Goal: Information Seeking & Learning: Learn about a topic

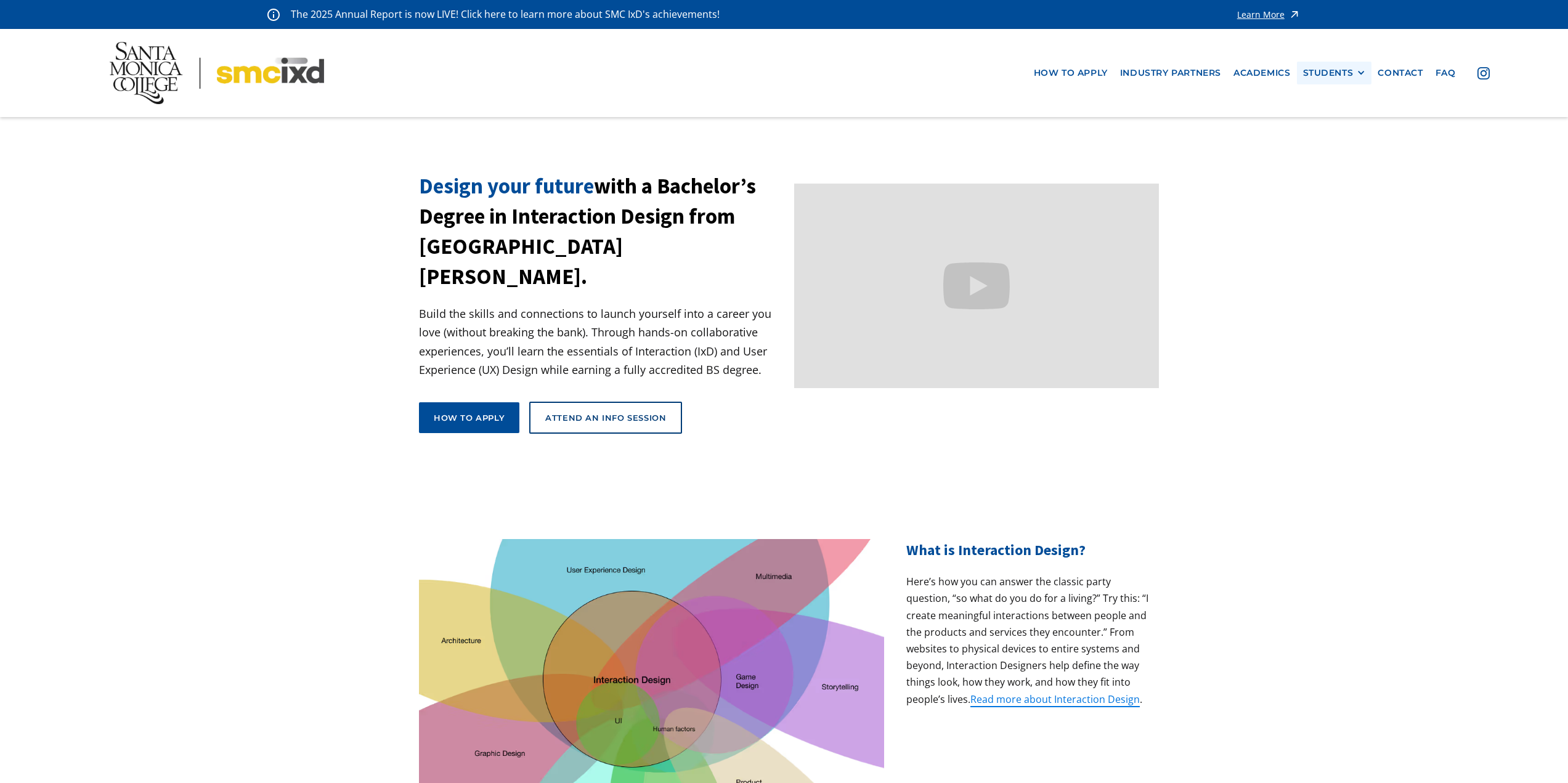
click at [1339, 72] on div "STUDENTS" at bounding box center [1327, 73] width 50 height 11
click at [1337, 74] on div "STUDENTS" at bounding box center [1327, 73] width 50 height 11
click at [1384, 70] on link "contact" at bounding box center [1400, 72] width 57 height 23
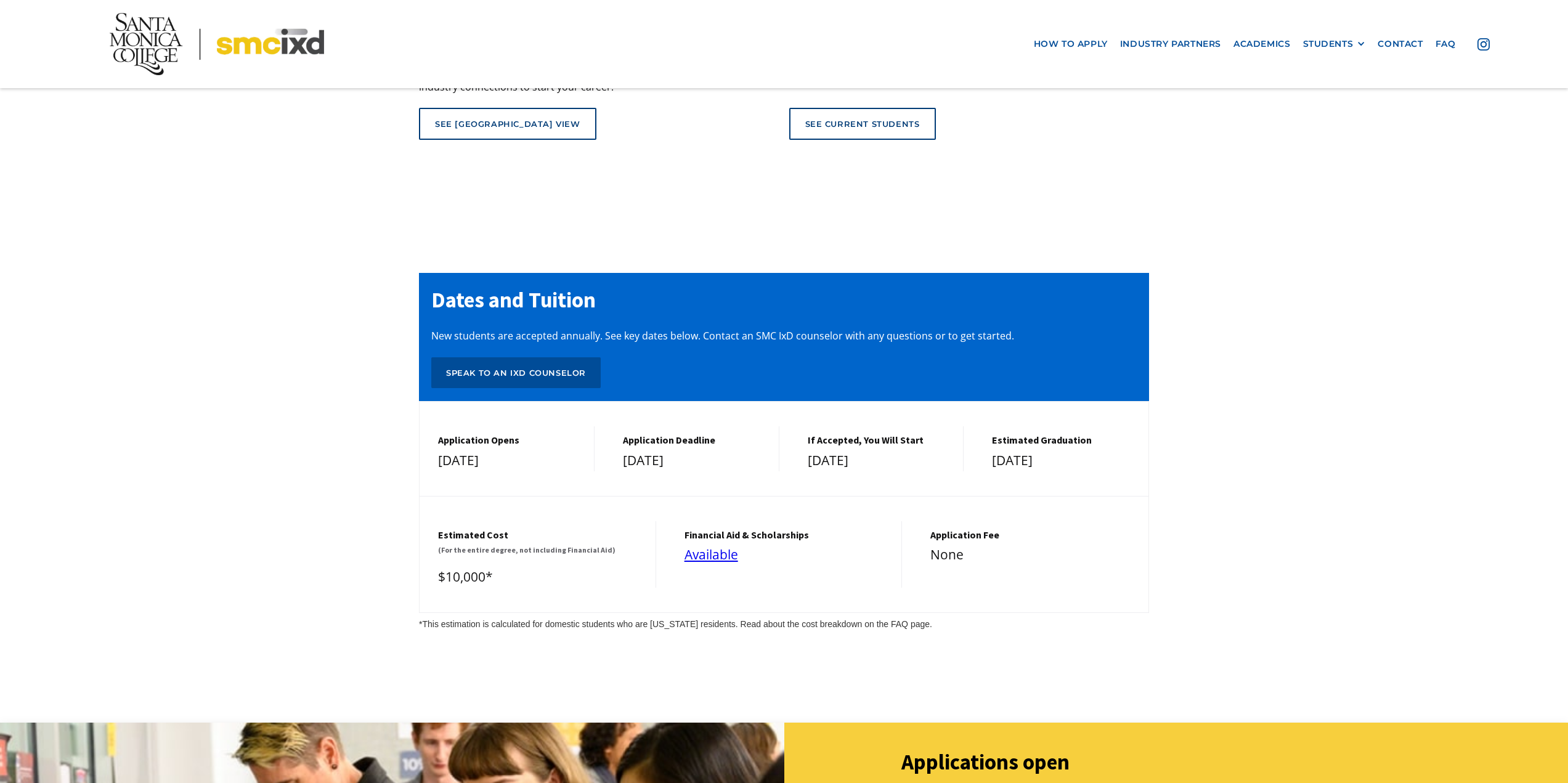
scroll to position [4953, 0]
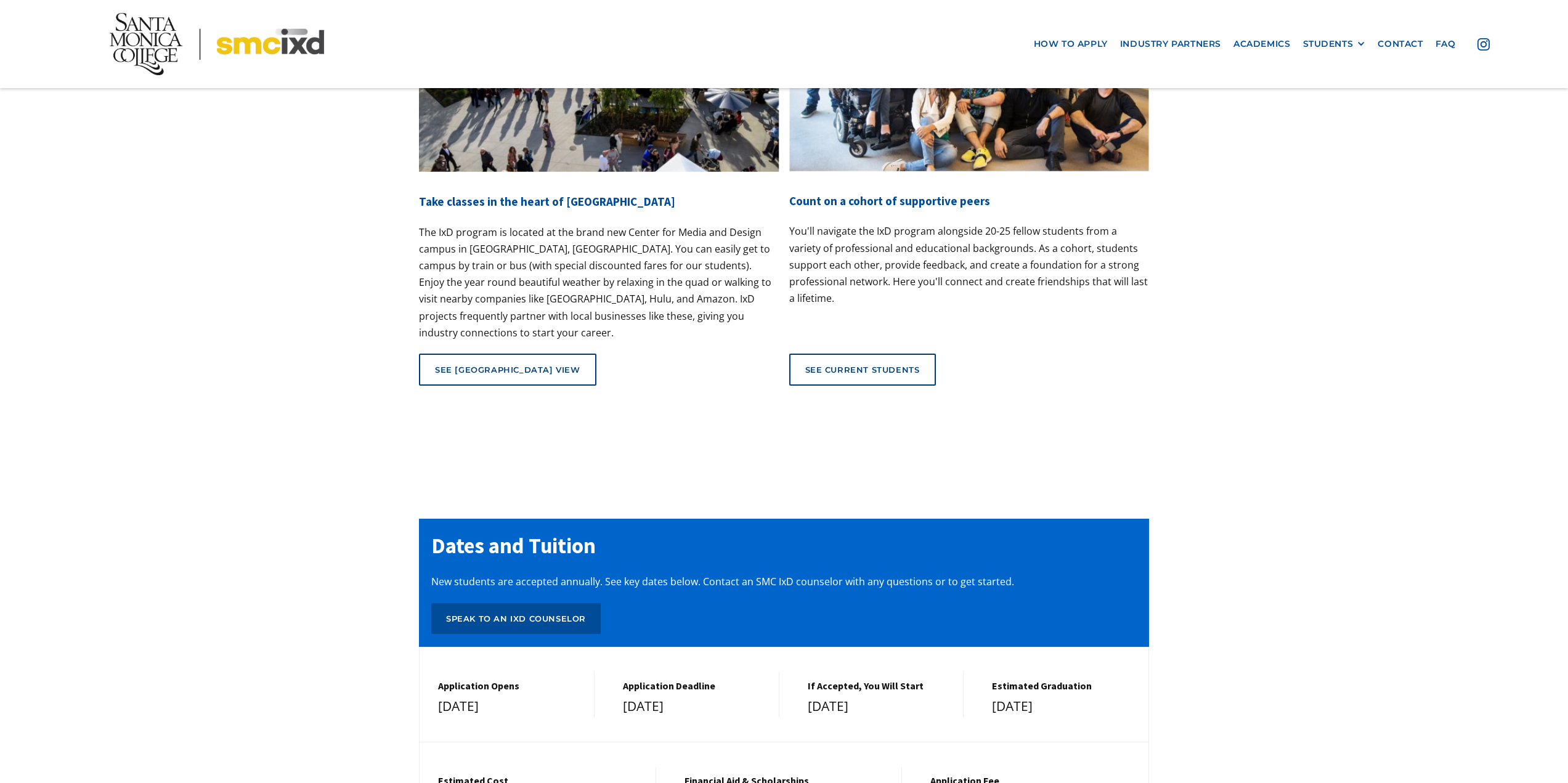
drag, startPoint x: 497, startPoint y: 597, endPoint x: 562, endPoint y: 601, distance: 65.1
click at [559, 695] on div "[DATE]" at bounding box center [510, 706] width 144 height 22
click at [566, 695] on div "[DATE]" at bounding box center [510, 706] width 144 height 22
click at [686, 673] on div "Application Deadline [DATE]" at bounding box center [691, 695] width 175 height 45
drag, startPoint x: 710, startPoint y: 583, endPoint x: 655, endPoint y: 597, distance: 56.8
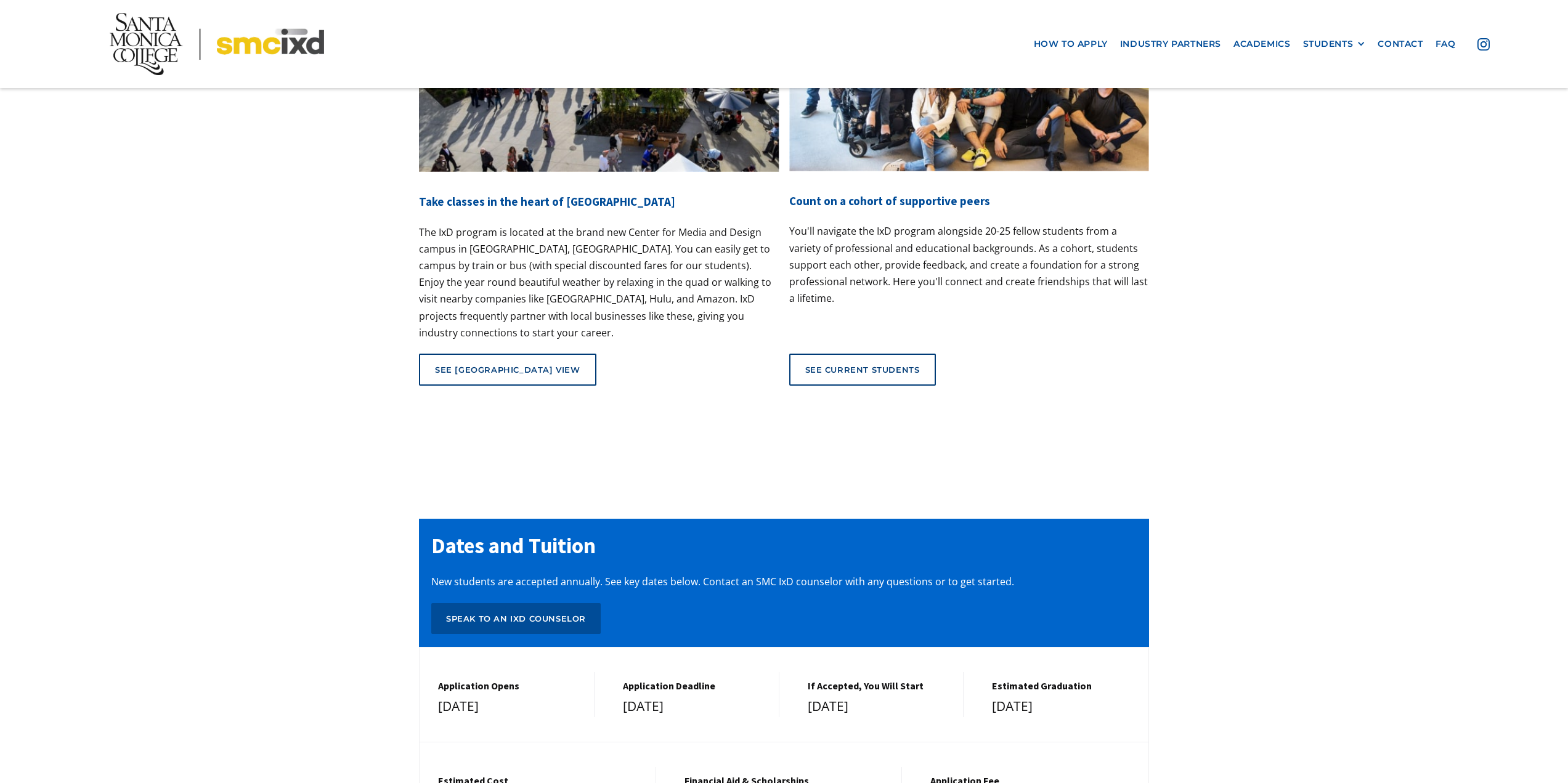
click at [673, 673] on div "Application Deadline [DATE]" at bounding box center [691, 695] width 175 height 45
click at [651, 695] on div "[DATE]" at bounding box center [695, 706] width 144 height 22
click at [698, 680] on h5 "Application Deadline" at bounding box center [695, 686] width 144 height 12
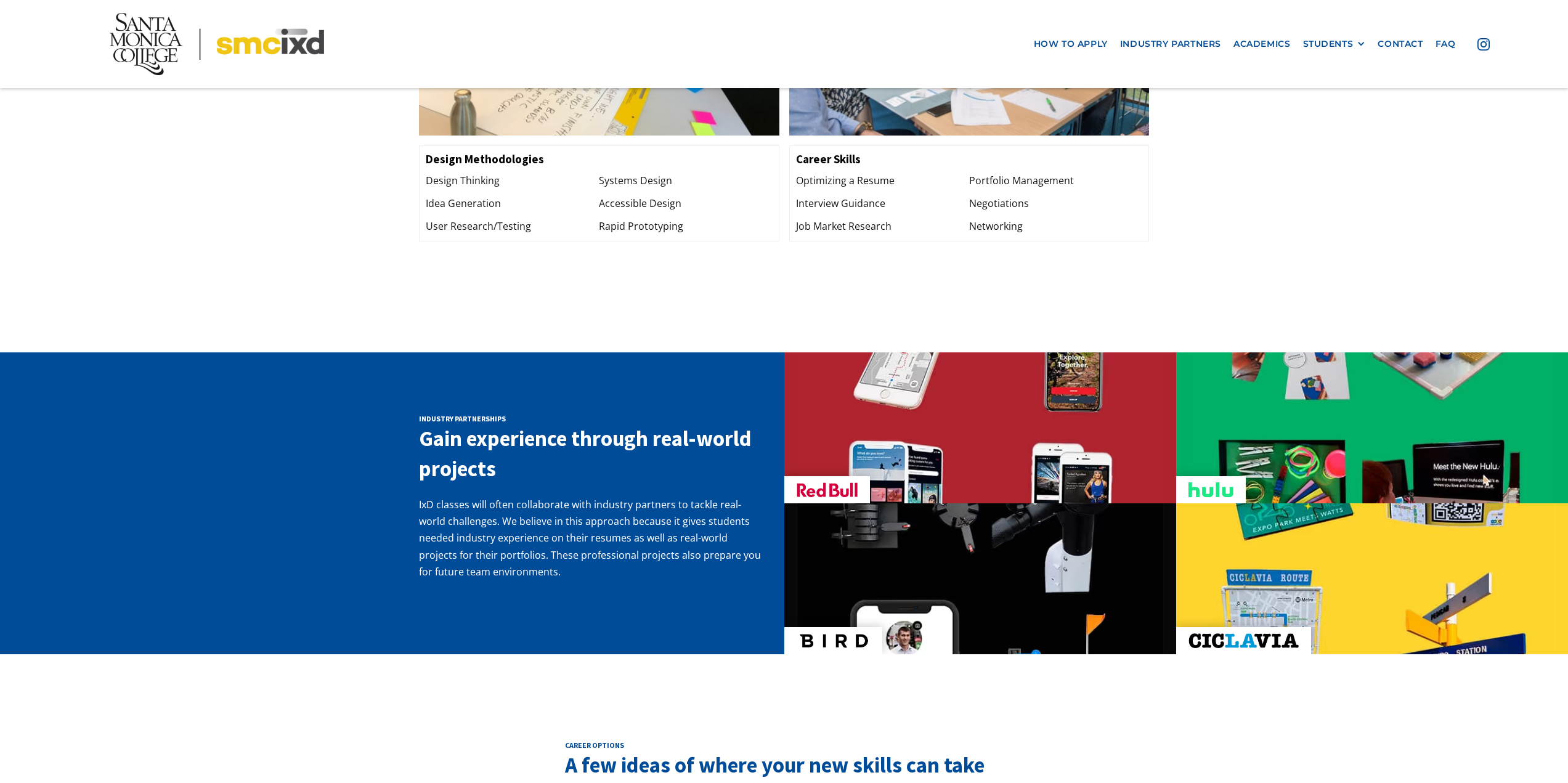
scroll to position [1503, 0]
